Goal: Task Accomplishment & Management: Use online tool/utility

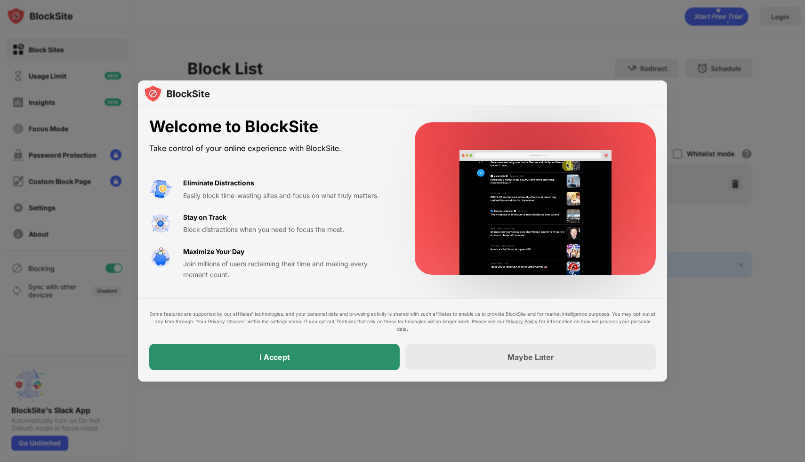
click at [251, 356] on div "I Accept" at bounding box center [274, 357] width 251 height 26
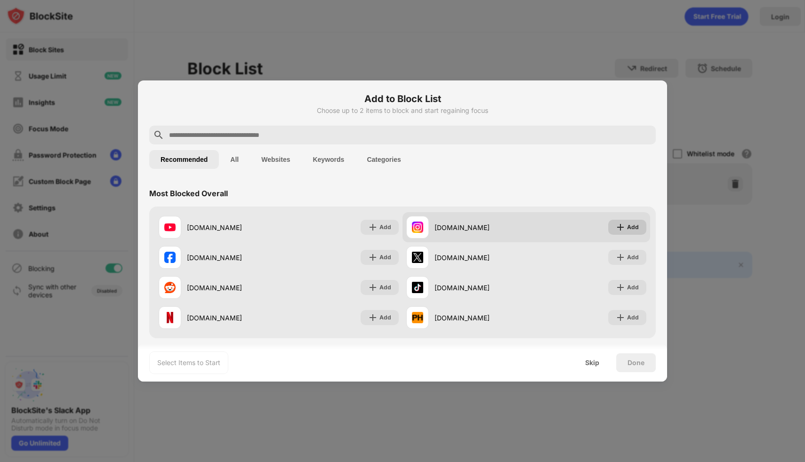
click at [616, 231] on img at bounding box center [620, 227] width 9 height 9
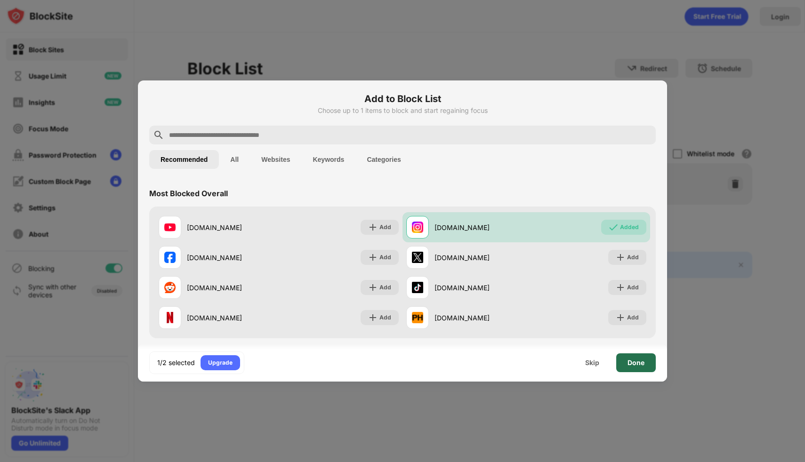
click at [636, 362] on div "Done" at bounding box center [636, 363] width 17 height 8
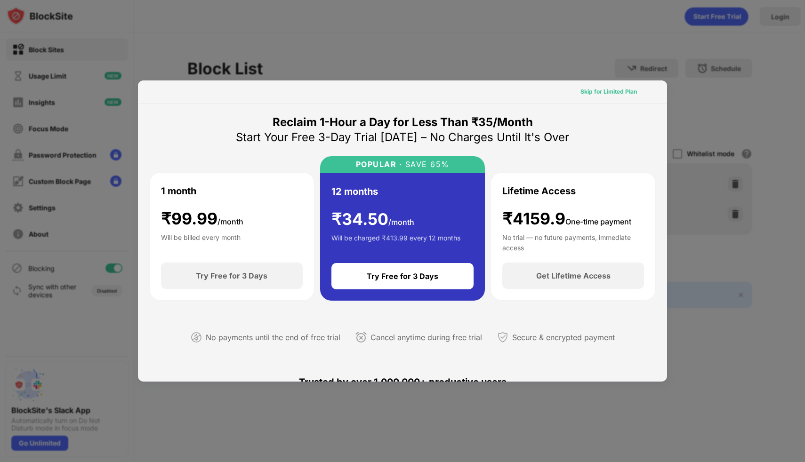
click at [615, 90] on div "Skip for Limited Plan" at bounding box center [609, 91] width 57 height 9
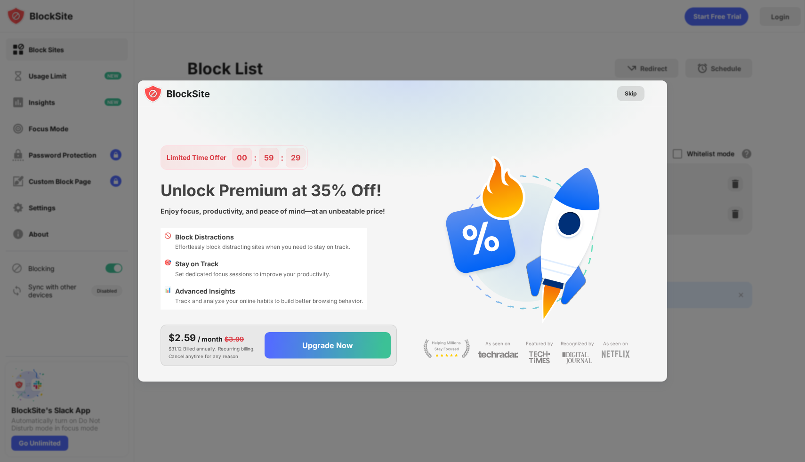
click at [644, 91] on div "Skip" at bounding box center [630, 93] width 27 height 15
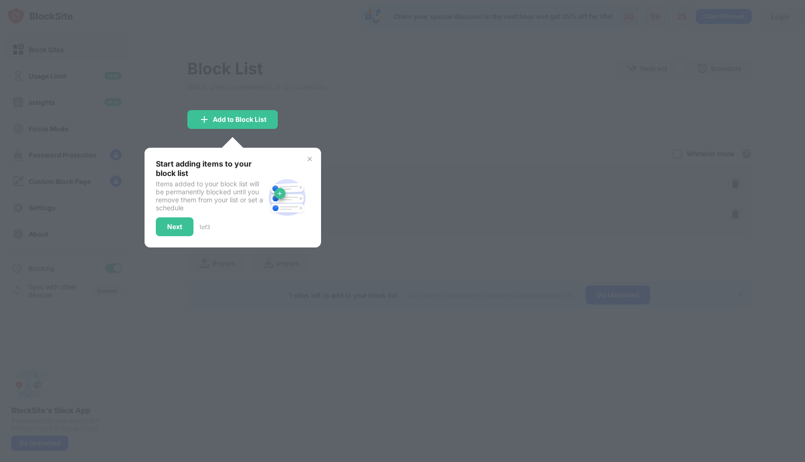
click at [312, 158] on img at bounding box center [310, 159] width 8 height 8
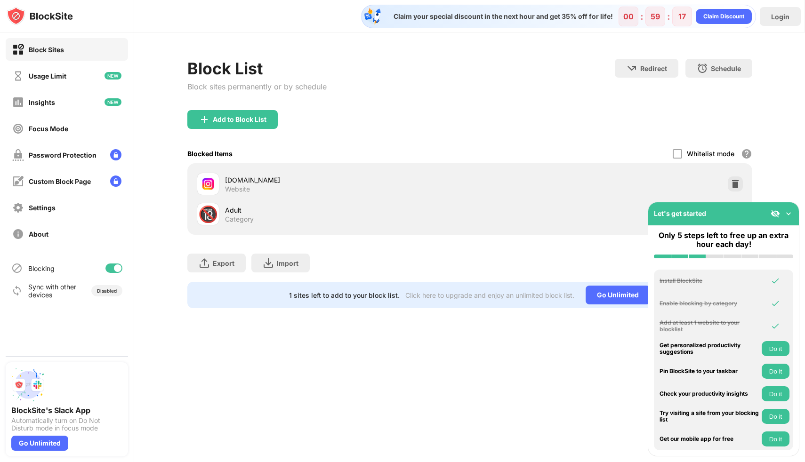
click at [789, 214] on img at bounding box center [788, 213] width 9 height 9
